Goal: Navigation & Orientation: Find specific page/section

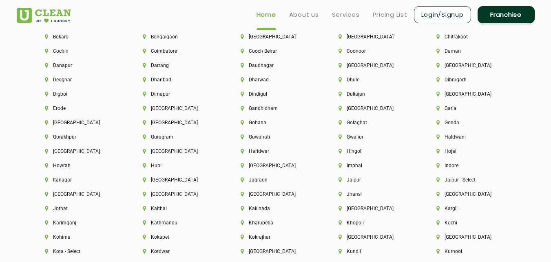
scroll to position [1850, 0]
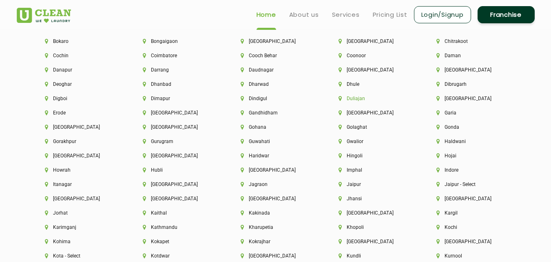
click at [353, 101] on li "Duliajan" at bounding box center [374, 99] width 70 height 6
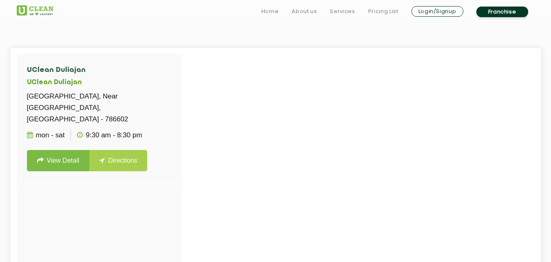
scroll to position [222, 0]
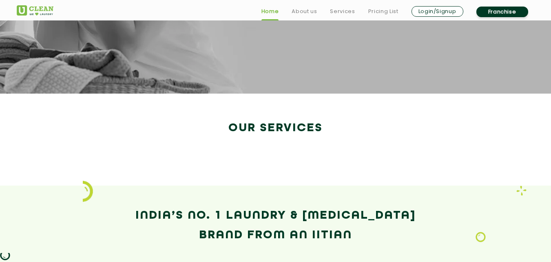
scroll to position [1327, 0]
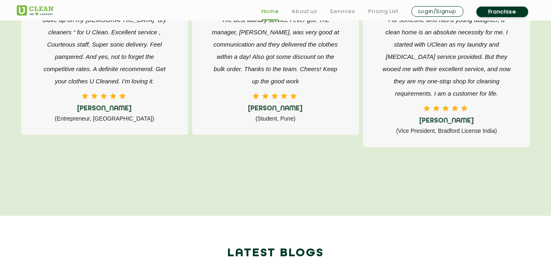
scroll to position [1600, 0]
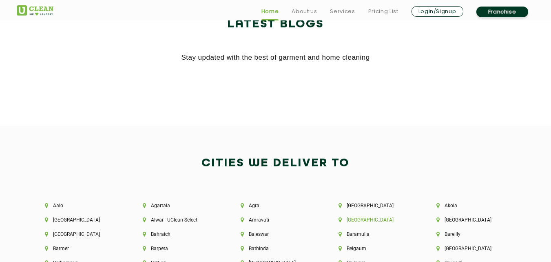
click at [362, 219] on li "[GEOGRAPHIC_DATA]" at bounding box center [374, 220] width 70 height 6
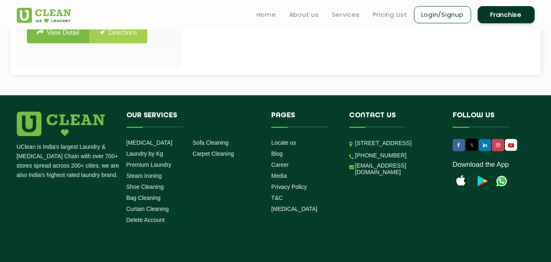
scroll to position [229, 0]
